Goal: Navigation & Orientation: Find specific page/section

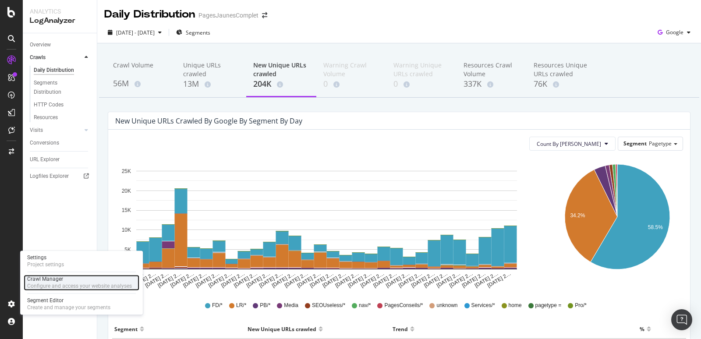
click at [57, 282] on div "Crawl Manager" at bounding box center [79, 279] width 105 height 7
